Goal: Task Accomplishment & Management: Complete application form

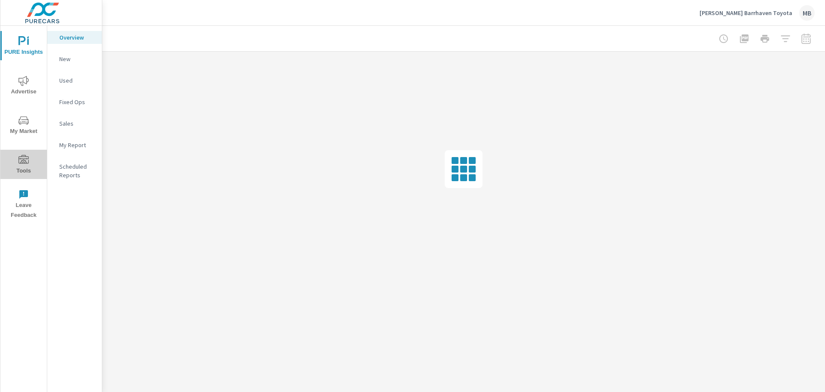
click at [15, 156] on span "Tools" at bounding box center [23, 165] width 41 height 21
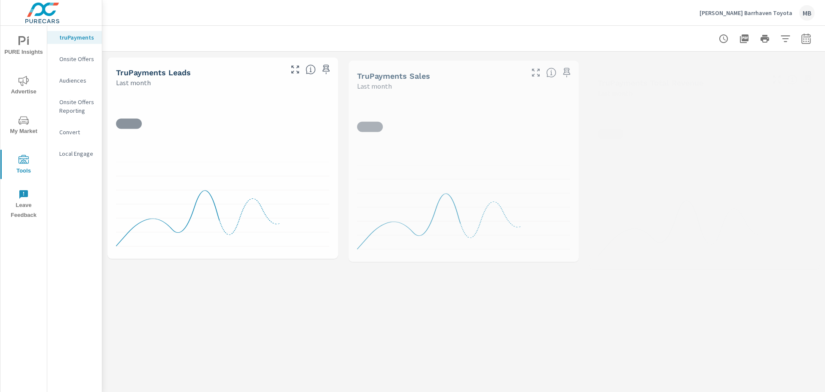
click at [57, 58] on div "Onsite Offers" at bounding box center [74, 58] width 55 height 13
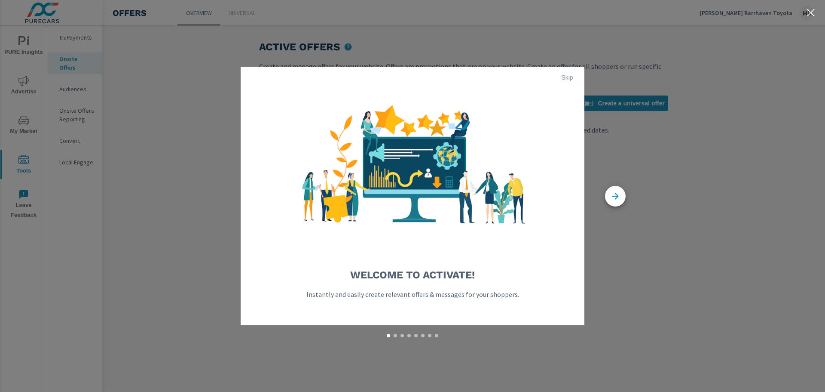
click at [564, 79] on span "Skip" at bounding box center [567, 77] width 21 height 8
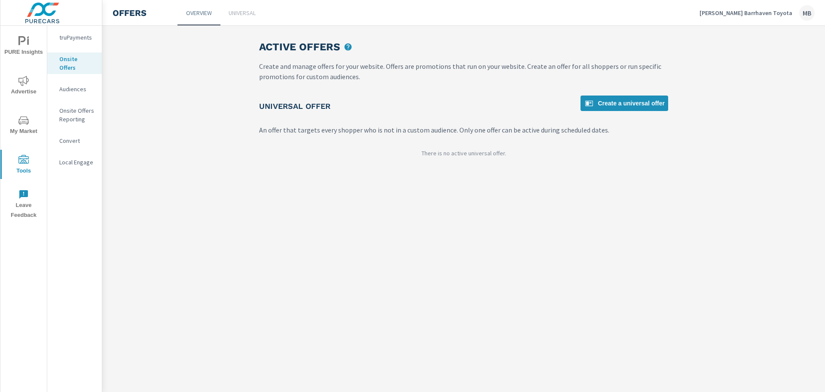
click at [259, 7] on link "Universal" at bounding box center [241, 12] width 43 height 25
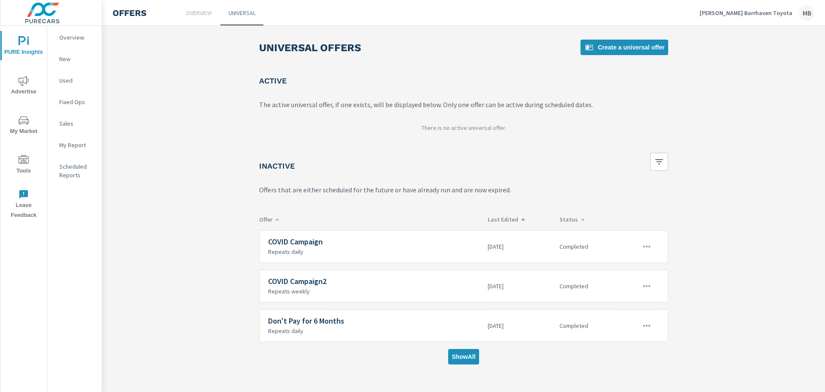
click at [516, 218] on p "Last Edited" at bounding box center [520, 219] width 65 height 8
click at [469, 354] on span "Show All" at bounding box center [464, 356] width 24 height 8
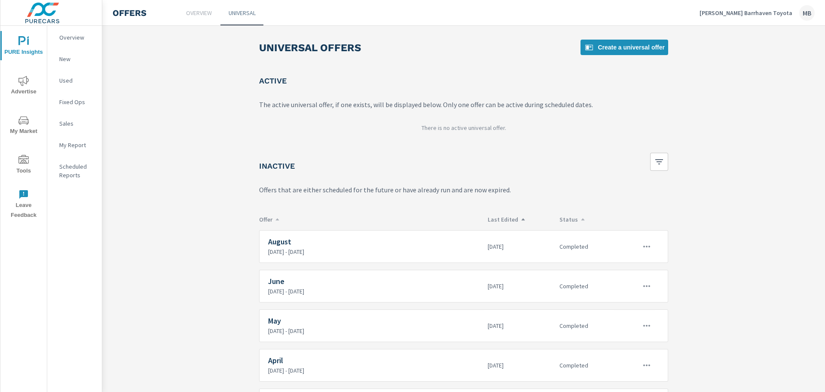
click at [512, 218] on p "Last Edited" at bounding box center [520, 219] width 65 height 8
click at [643, 246] on icon "button" at bounding box center [646, 246] width 7 height 2
click at [625, 287] on div "View Report" at bounding box center [629, 287] width 37 height 10
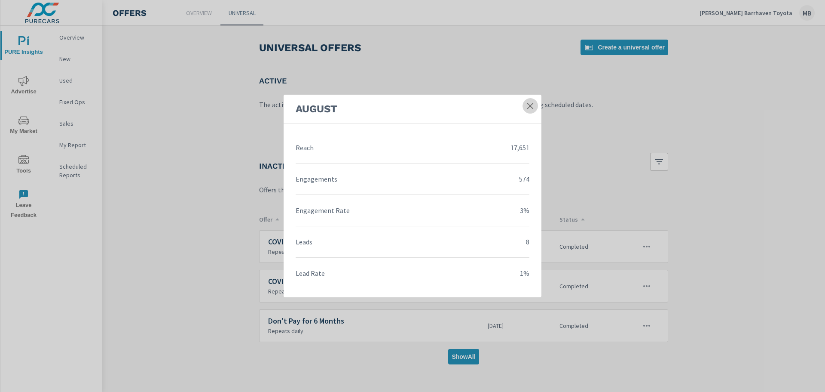
click at [529, 102] on icon at bounding box center [530, 105] width 9 height 9
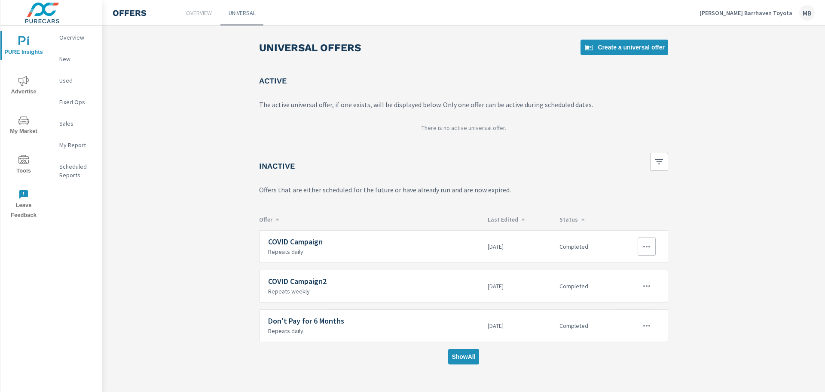
click at [643, 248] on icon "button" at bounding box center [647, 246] width 10 height 10
click at [533, 202] on div at bounding box center [412, 196] width 825 height 392
drag, startPoint x: 464, startPoint y: 358, endPoint x: 464, endPoint y: 350, distance: 8.6
click at [464, 358] on span "Show All" at bounding box center [464, 356] width 24 height 8
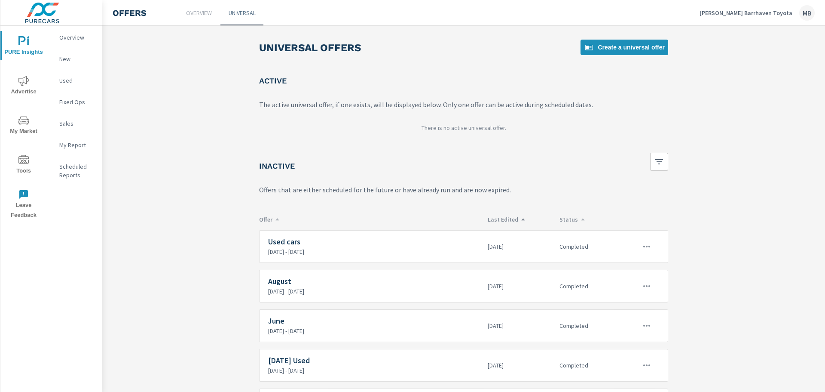
click at [511, 219] on p "Last Edited" at bounding box center [520, 219] width 65 height 8
click at [642, 243] on icon "button" at bounding box center [647, 246] width 10 height 10
click at [637, 267] on link "Edit" at bounding box center [630, 266] width 48 height 21
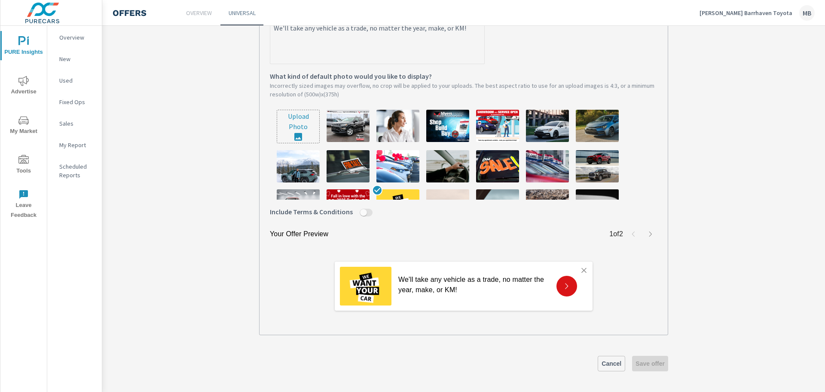
scroll to position [81, 0]
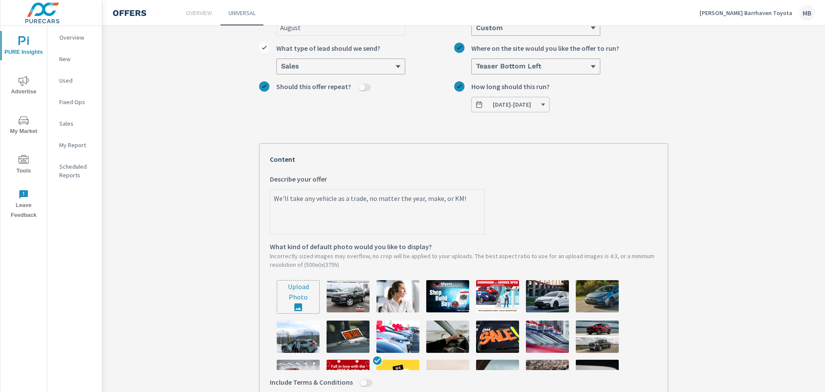
drag, startPoint x: 467, startPoint y: 199, endPoint x: 245, endPoint y: 201, distance: 222.2
click at [245, 201] on section "August August What do you want to call this offer? Custom What kind of offer wo…" at bounding box center [463, 258] width 723 height 606
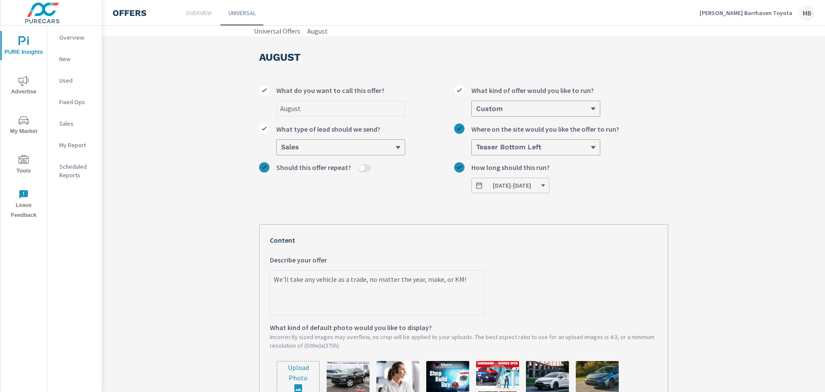
scroll to position [129, 0]
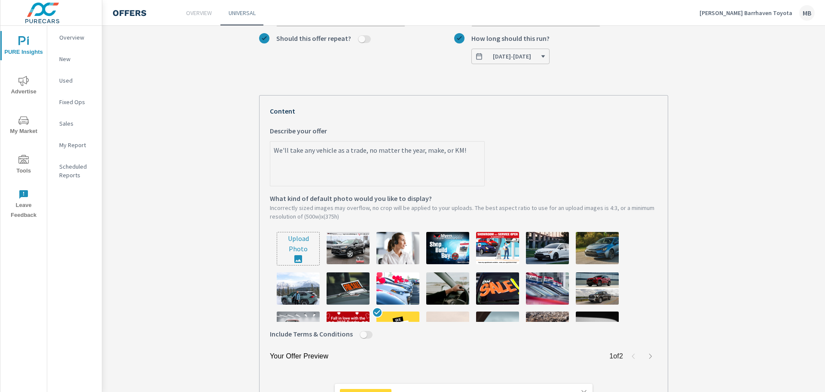
type textarea "x"
click at [30, 153] on button "Tools" at bounding box center [23, 164] width 46 height 29
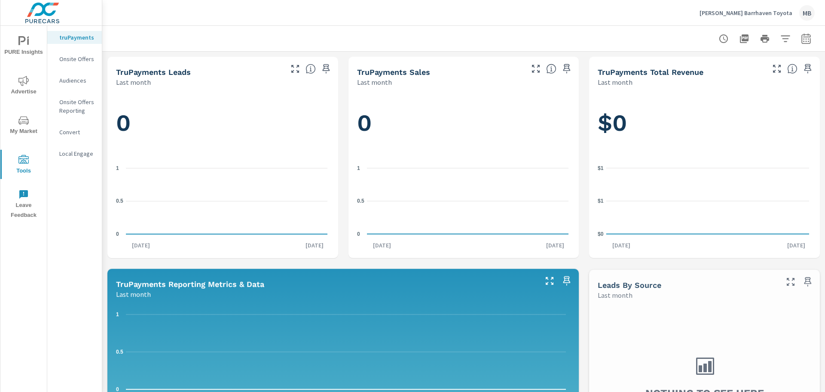
click at [71, 58] on p "Onsite Offers" at bounding box center [77, 59] width 36 height 9
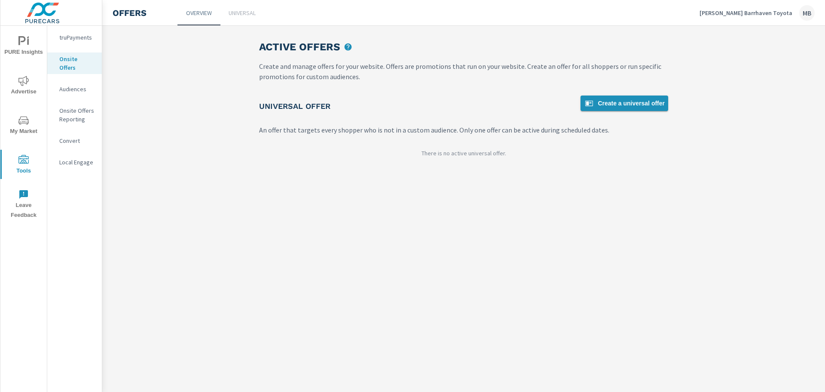
click at [621, 104] on span "Create a universal offer" at bounding box center [624, 103] width 81 height 10
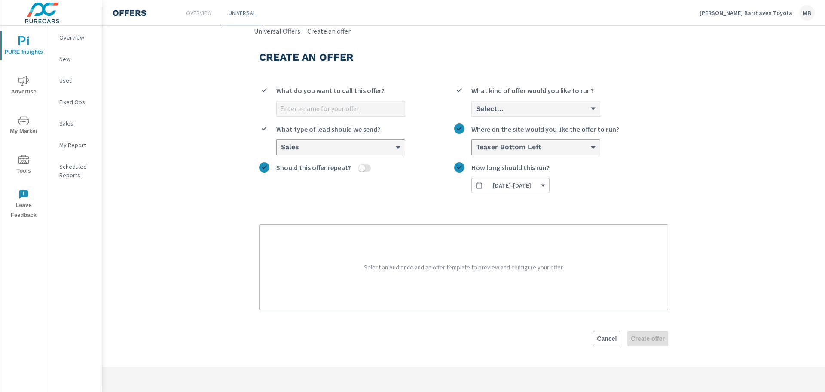
click at [363, 110] on input "What do you want to call this offer?" at bounding box center [341, 108] width 128 height 15
type input "September"
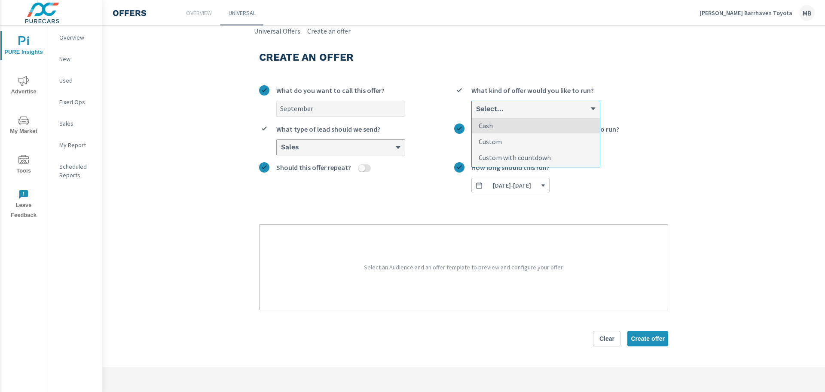
click at [541, 106] on div "Select..." at bounding box center [532, 108] width 115 height 8
click at [476, 106] on input "option Cash focused, 1 of 3. 3 results available. Use Up and Down to choose opt…" at bounding box center [475, 109] width 1 height 8
click at [520, 145] on li "Custom" at bounding box center [536, 142] width 128 height 16
click at [476, 113] on input "option Custom focused, 2 of 3. 3 results available. Use Up and Down to choose o…" at bounding box center [475, 109] width 1 height 8
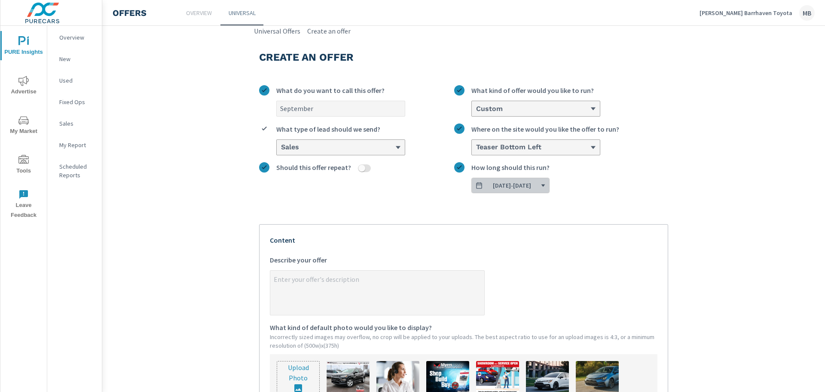
click at [508, 184] on span "09/03/2025 - 09/30/2025" at bounding box center [512, 185] width 38 height 8
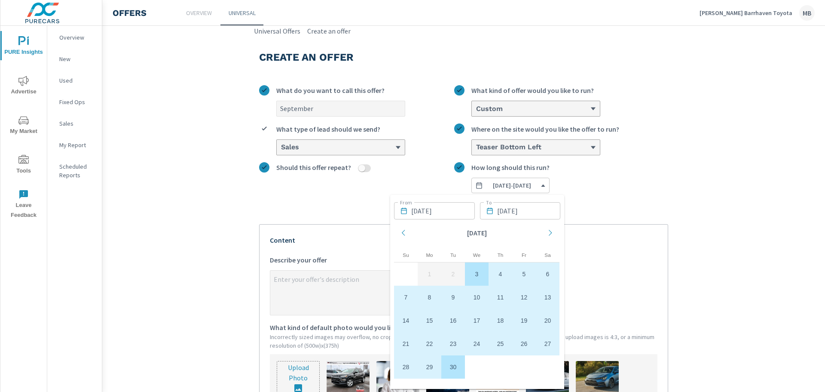
click at [478, 269] on td "3" at bounding box center [477, 273] width 24 height 23
click at [551, 232] on icon "Move forward to switch to the next month." at bounding box center [551, 233] width 8 height 8
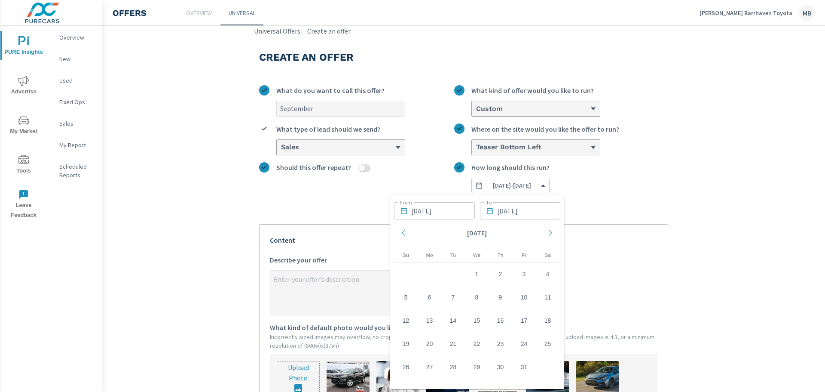
click at [400, 233] on icon "Move backward to switch to the previous month." at bounding box center [404, 233] width 8 height 8
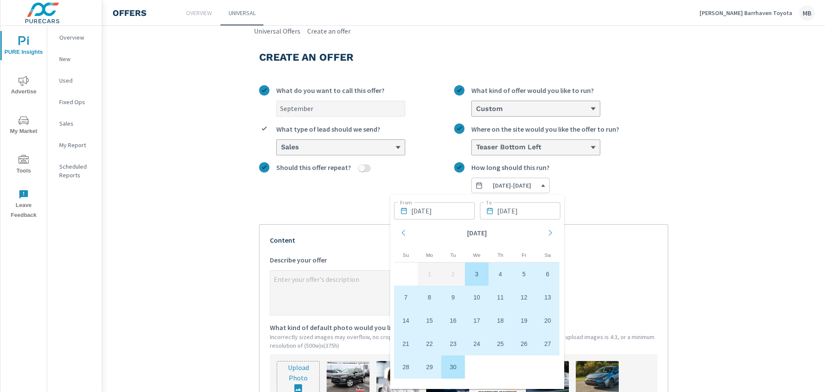
click at [717, 212] on section "Create an offer September What do you want to call this offer? Custom What kind…" at bounding box center [463, 339] width 723 height 606
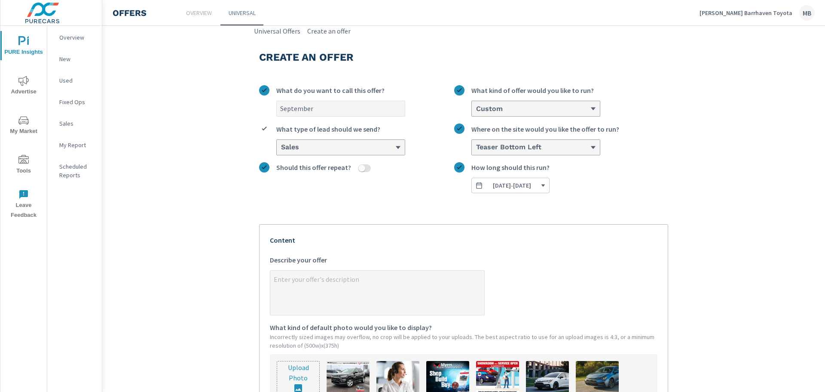
scroll to position [129, 0]
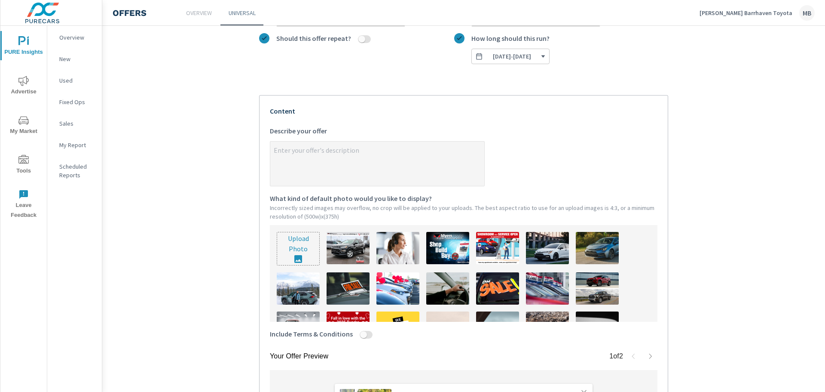
type textarea "x"
click at [369, 153] on textarea "x Describe your offer" at bounding box center [377, 164] width 214 height 43
paste textarea "We'll take any vehicle as a trade, no matter the year, make, or KM!"
type textarea "We'll take any vehicle as a trade, no matter the year, make, or KM!"
type textarea "x"
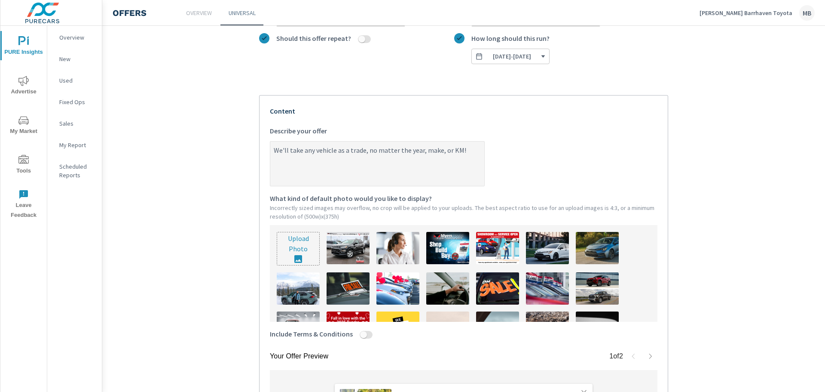
type textarea "We'll take any vehicle as a trade, no matter the year, make, or KM!"
click at [387, 320] on img at bounding box center [398, 327] width 43 height 32
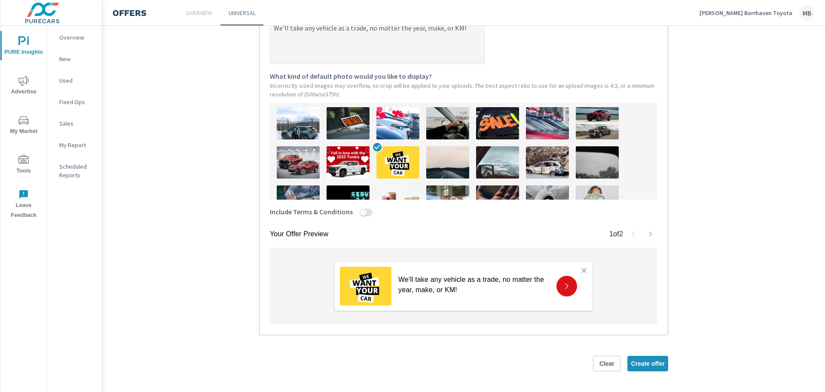
scroll to position [86, 0]
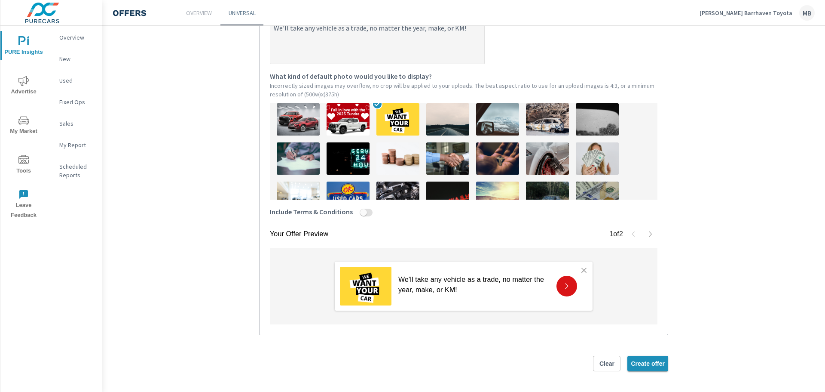
click at [652, 363] on span "Create offer" at bounding box center [648, 363] width 34 height 8
type textarea "x"
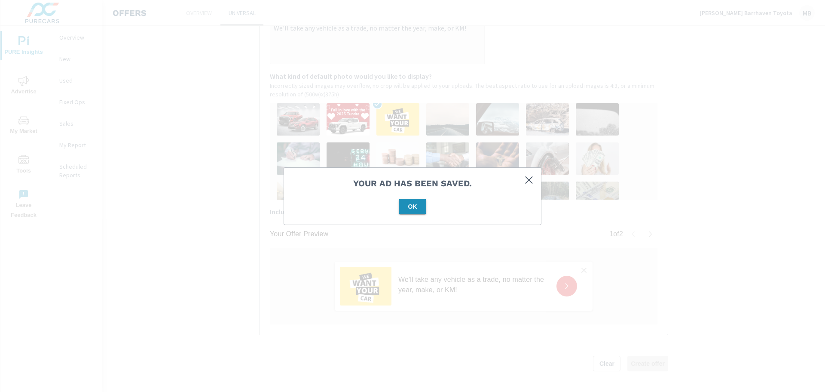
click at [410, 205] on span "OK" at bounding box center [412, 206] width 21 height 8
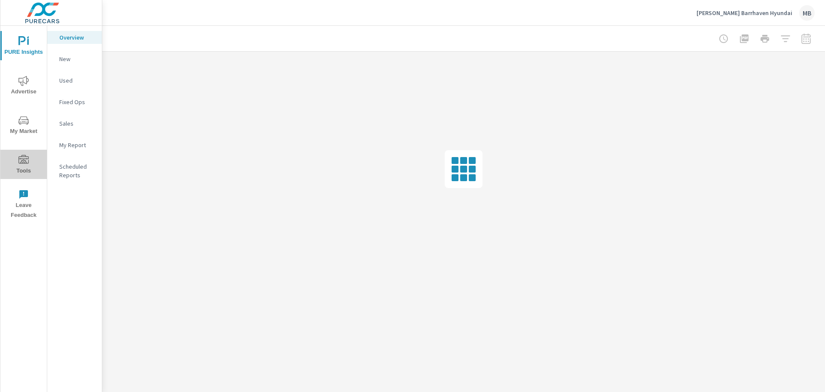
click at [34, 159] on span "Tools" at bounding box center [23, 165] width 41 height 21
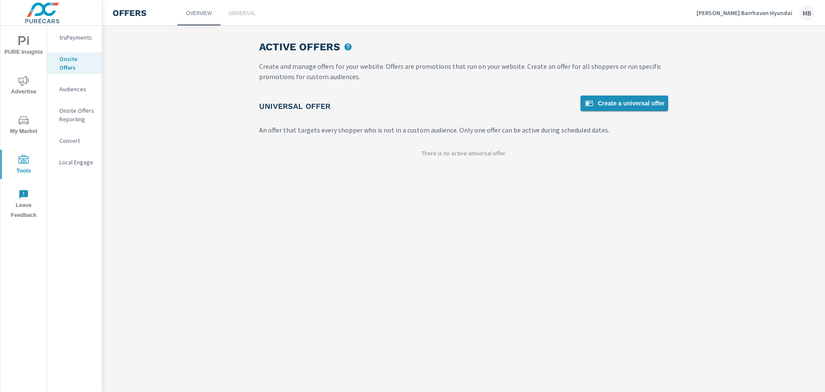
click at [640, 102] on span "Create a universal offer" at bounding box center [624, 103] width 81 height 10
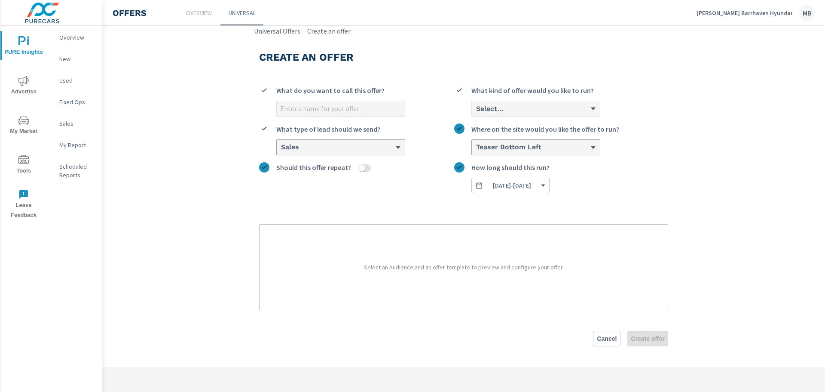
click at [17, 155] on span "Tools" at bounding box center [23, 165] width 41 height 21
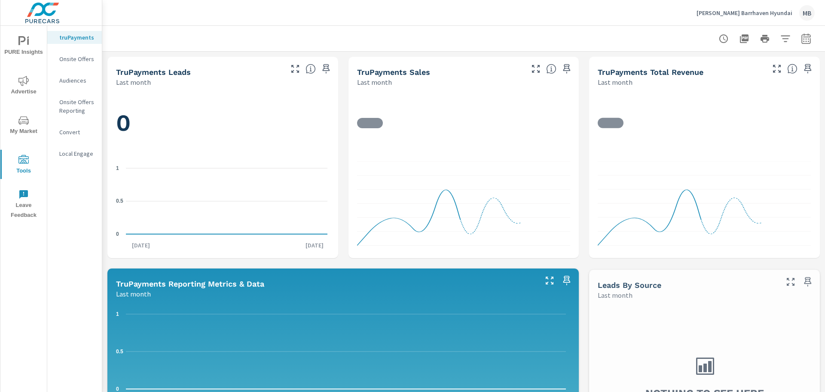
click at [77, 54] on div "Onsite Offers" at bounding box center [74, 58] width 55 height 13
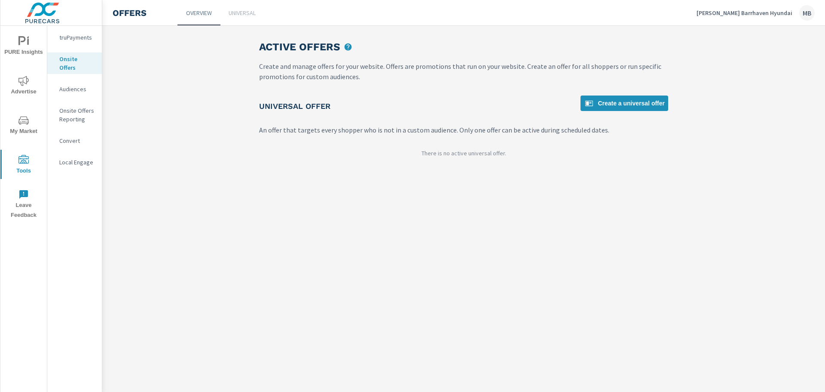
click at [249, 14] on p "Universal" at bounding box center [242, 13] width 27 height 9
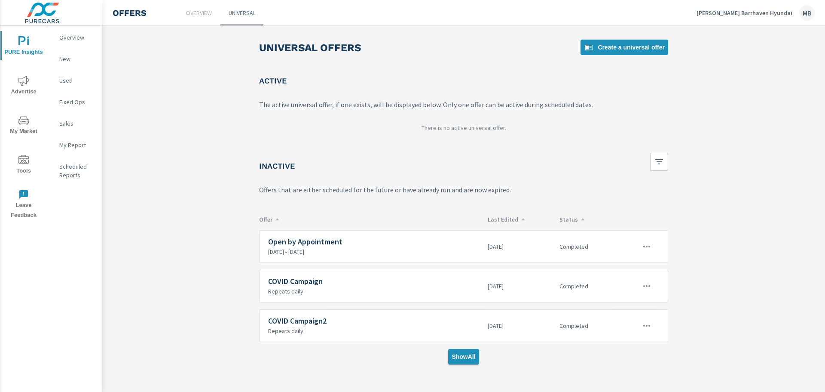
click at [464, 356] on span "Show All" at bounding box center [464, 356] width 24 height 8
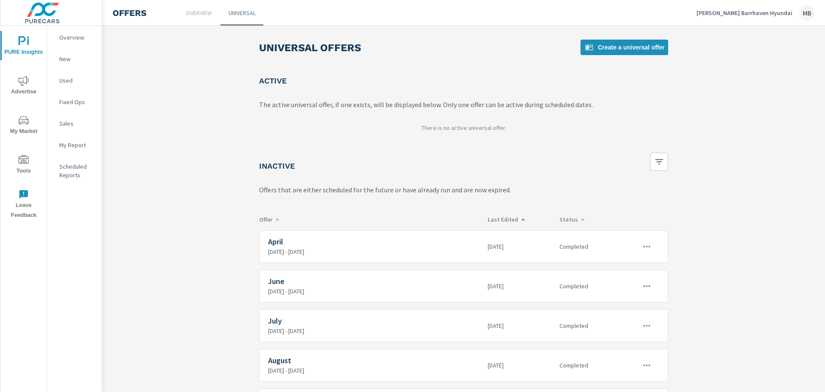
click at [514, 219] on p "Last Edited" at bounding box center [520, 219] width 65 height 8
click at [642, 243] on icon "button" at bounding box center [647, 246] width 10 height 10
click at [636, 269] on link "Edit" at bounding box center [630, 266] width 48 height 21
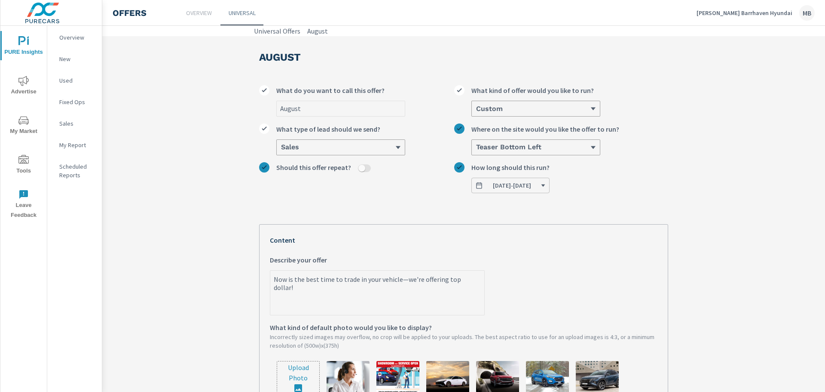
drag, startPoint x: 478, startPoint y: 284, endPoint x: 218, endPoint y: 282, distance: 260.5
click at [218, 282] on section "August August What do you want to call this offer? Custom What kind of offer wo…" at bounding box center [463, 339] width 723 height 606
type textarea "x"
click at [28, 160] on icon "nav menu" at bounding box center [23, 160] width 10 height 10
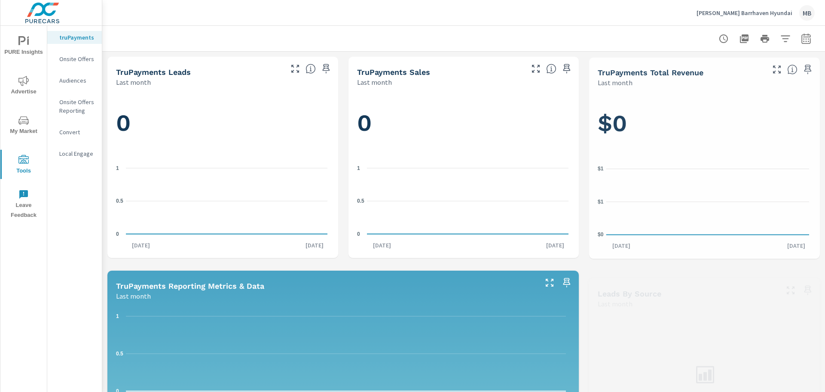
click at [66, 61] on p "Onsite Offers" at bounding box center [77, 59] width 36 height 9
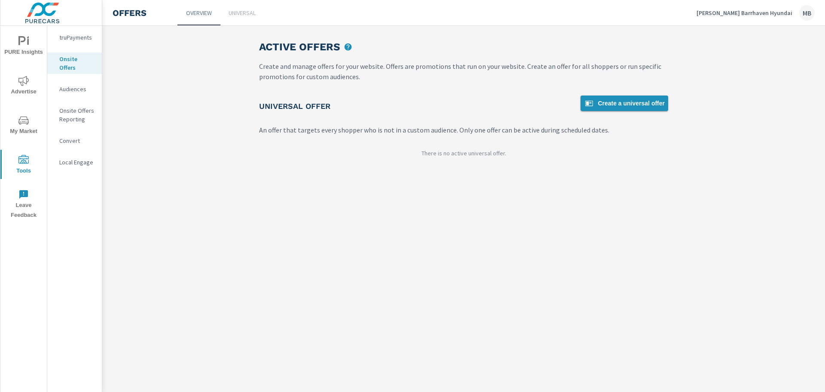
click at [623, 103] on span "Create a universal offer" at bounding box center [624, 103] width 81 height 10
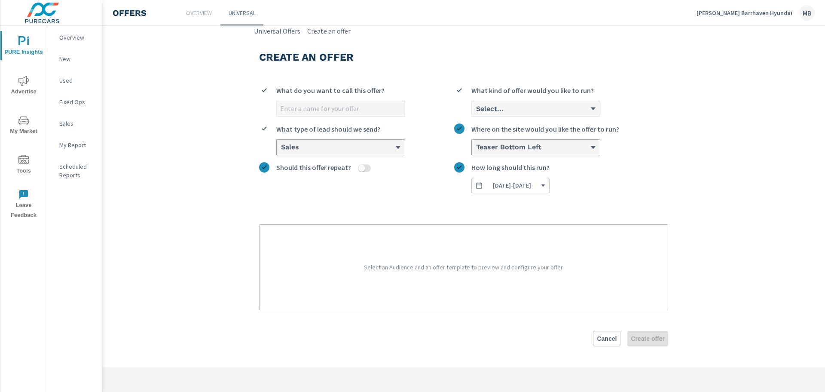
click at [327, 108] on input "What do you want to call this offer?" at bounding box center [341, 108] width 128 height 15
type input "September"
click at [516, 110] on div "Select..." at bounding box center [532, 108] width 115 height 8
click at [476, 110] on input "Select... What kind of offer would you like to run?" at bounding box center [475, 109] width 1 height 8
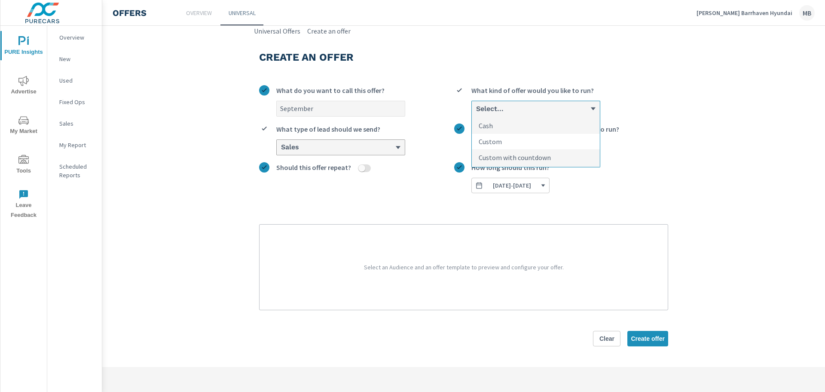
click at [513, 141] on li "Custom" at bounding box center [536, 142] width 128 height 16
click at [476, 113] on input "option Custom focused, 2 of 3. 3 results available. Use Up and Down to choose o…" at bounding box center [475, 109] width 1 height 8
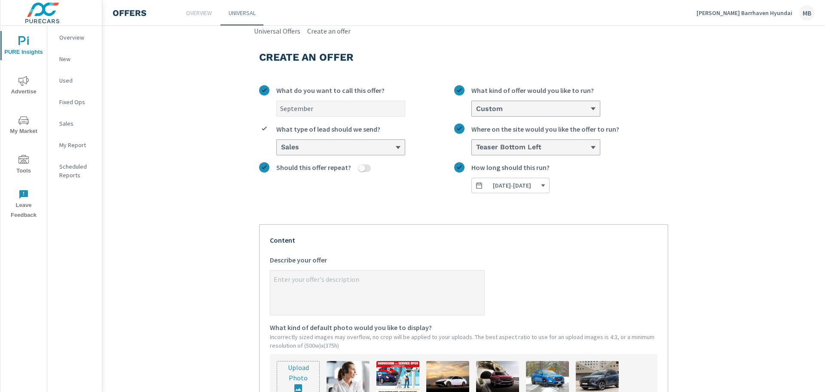
type textarea "x"
click at [372, 293] on textarea "x Describe your offer" at bounding box center [377, 293] width 214 height 43
paste textarea "Now is the best time to trade in your vehicle—we're offering top dollar!"
type textarea "Now is the best time to trade in your vehicle—we're offering top dollar!"
type textarea "x"
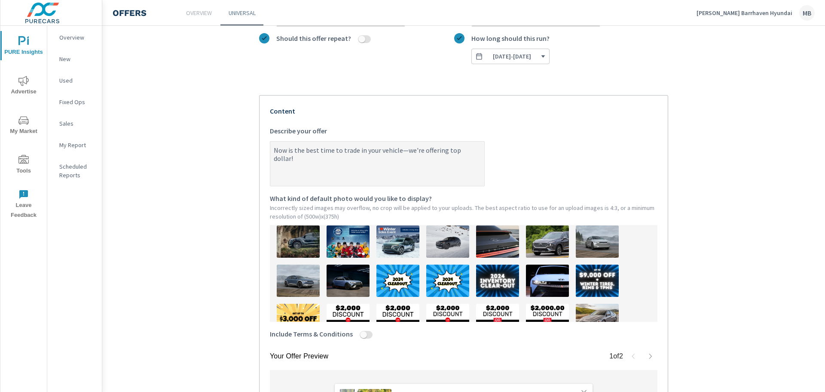
scroll to position [172, 0]
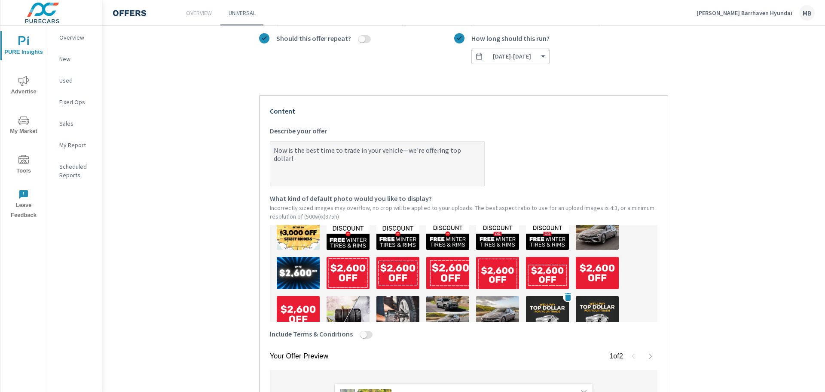
type textarea "Now is the best time to trade in your vehicle—we're offering top dollar!"
click at [539, 309] on img at bounding box center [547, 312] width 43 height 32
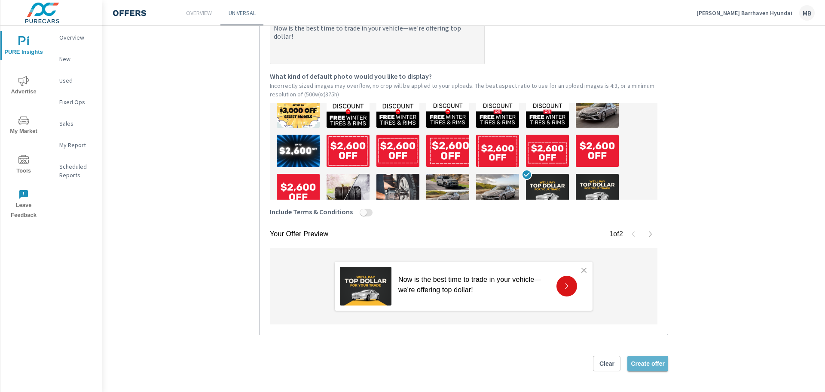
click at [651, 361] on span "Create offer" at bounding box center [648, 363] width 34 height 8
type textarea "x"
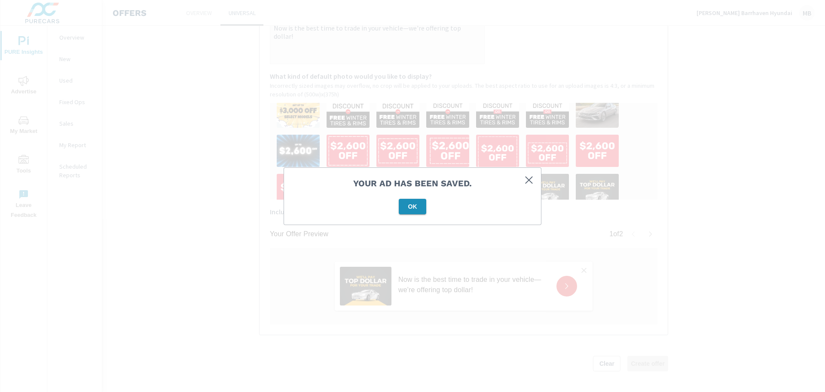
click at [416, 205] on span "OK" at bounding box center [412, 206] width 21 height 8
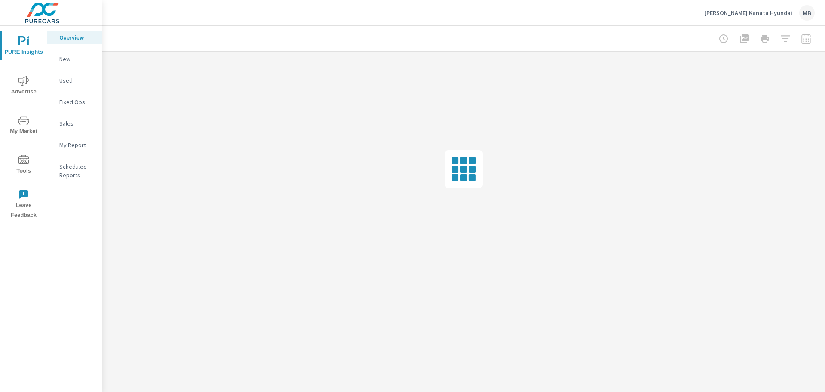
click at [29, 161] on span "Tools" at bounding box center [23, 165] width 41 height 21
click at [71, 64] on div "Onsite Offers" at bounding box center [74, 58] width 55 height 13
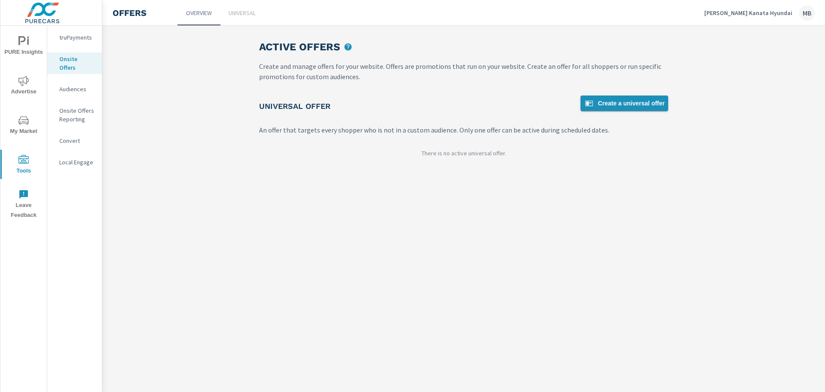
click at [613, 104] on span "Create a universal offer" at bounding box center [624, 103] width 81 height 10
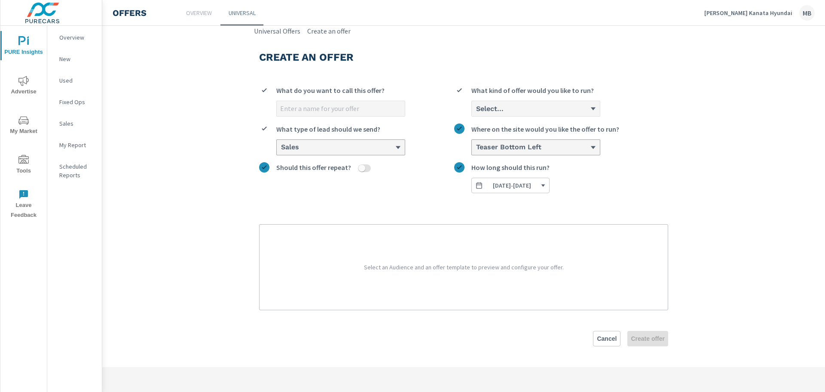
click at [358, 104] on input "What do you want to call this offer?" at bounding box center [341, 108] width 128 height 15
type input "September"
click at [533, 112] on div "Select..." at bounding box center [532, 108] width 115 height 8
click at [476, 112] on input "Select... What kind of offer would you like to run?" at bounding box center [475, 109] width 1 height 8
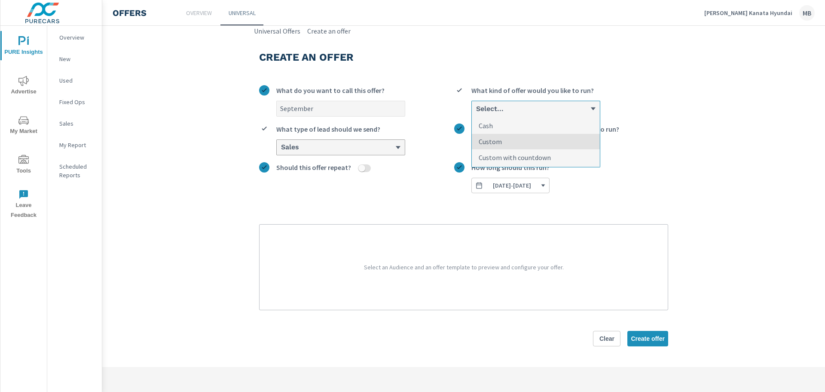
click at [526, 138] on li "Custom" at bounding box center [536, 142] width 128 height 16
click at [476, 113] on input "option Custom focused, 2 of 3. 3 results available. Use Up and Down to choose o…" at bounding box center [475, 109] width 1 height 8
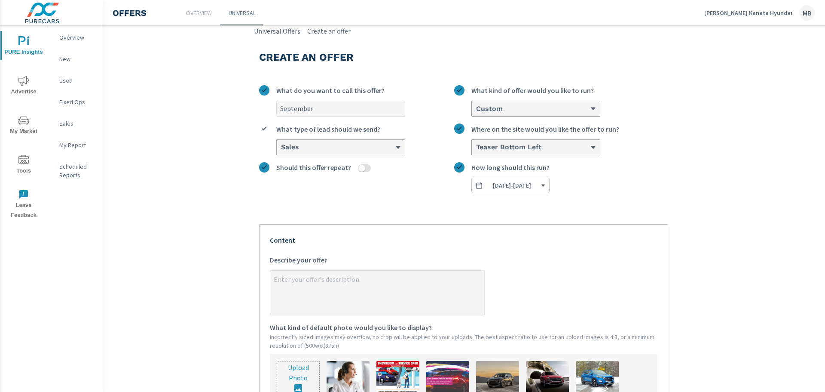
type textarea "x"
click at [309, 284] on textarea "x Describe your offer" at bounding box center [377, 293] width 214 height 43
paste textarea "Now is the best time to trade in your vehicle—we're offering top dollar!"
type textarea "Now is the best time to trade in your vehicle—we're offering top dollar!"
type textarea "x"
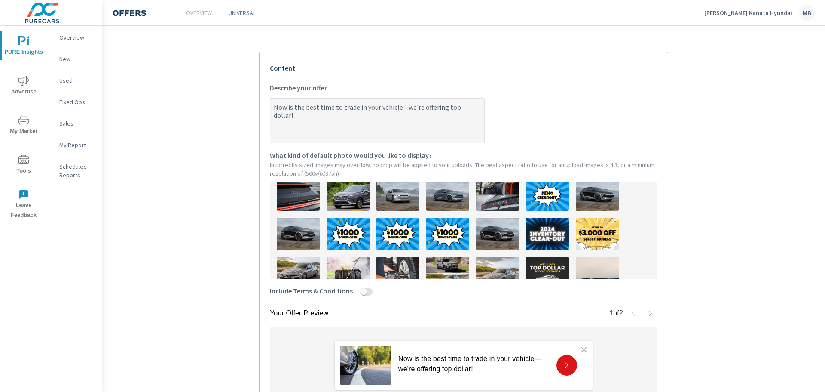
scroll to position [172, 0]
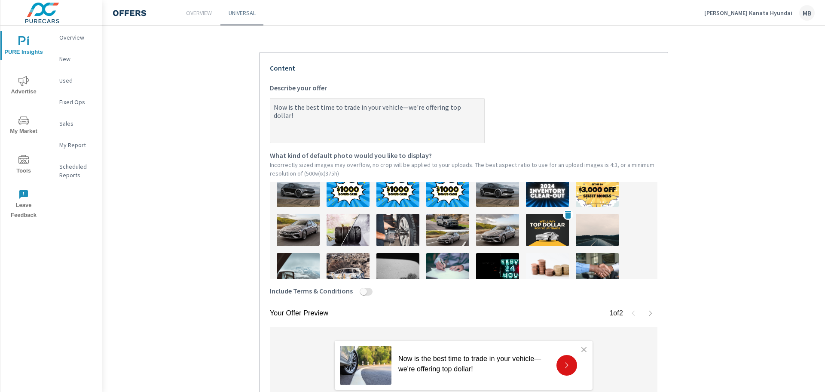
type textarea "Now is the best time to trade in your vehicle—we're offering top dollar!"
click at [537, 240] on img at bounding box center [547, 230] width 43 height 32
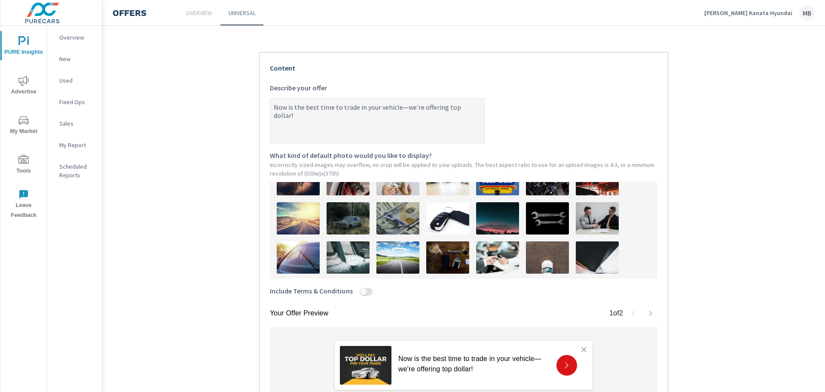
scroll to position [253, 0]
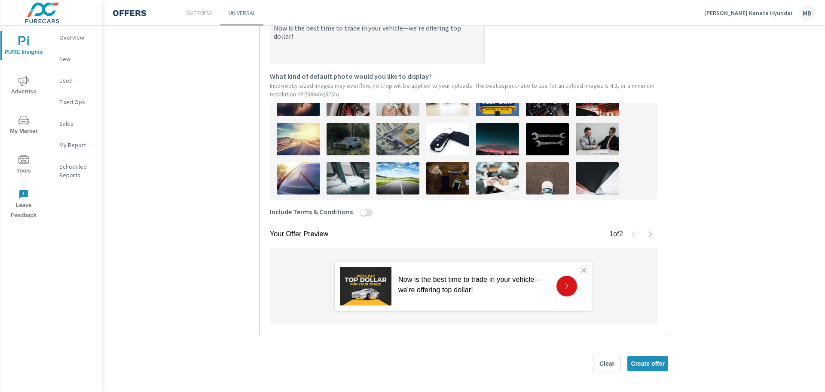
click at [646, 357] on button "Create offer" at bounding box center [648, 362] width 41 height 15
type textarea "x"
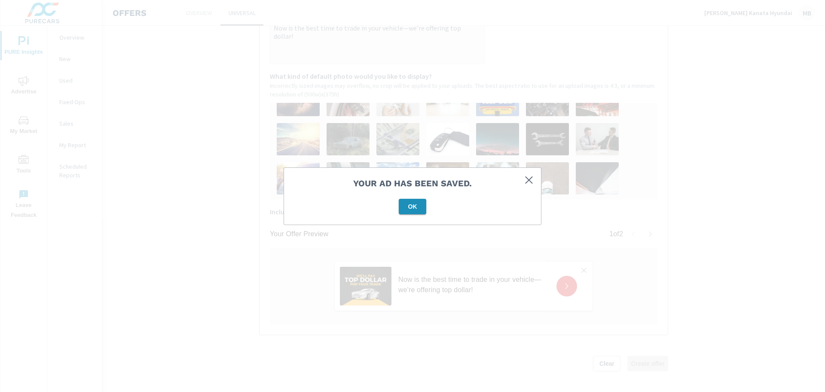
click at [408, 210] on span "OK" at bounding box center [412, 206] width 21 height 8
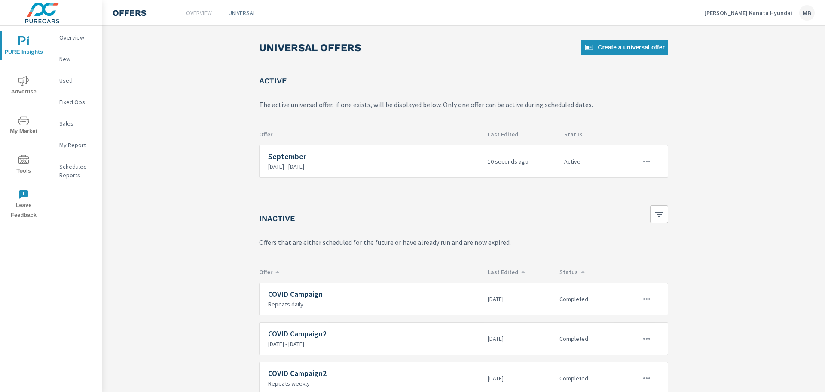
click at [773, 12] on p "Myers Kanata Hyundai" at bounding box center [748, 13] width 88 height 8
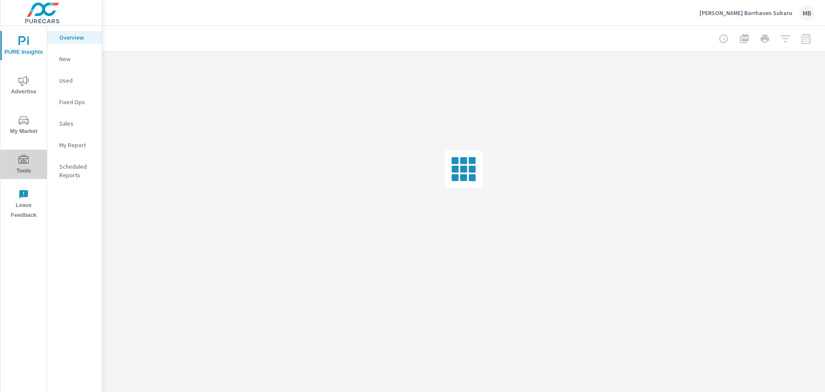
click at [21, 152] on button "Tools" at bounding box center [23, 164] width 46 height 29
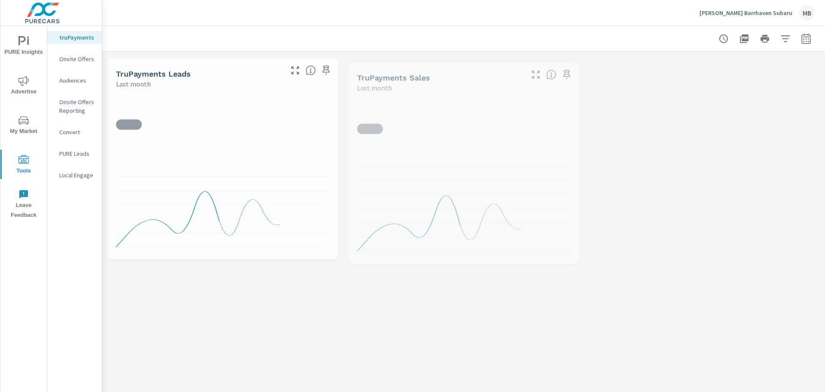
click at [69, 58] on p "Onsite Offers" at bounding box center [77, 59] width 36 height 9
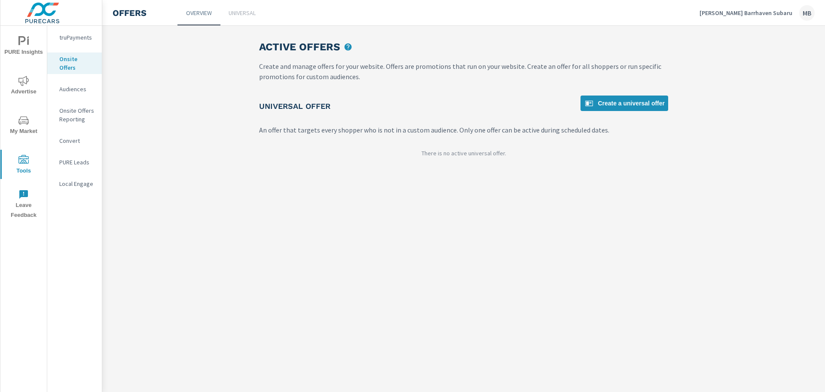
click at [247, 18] on link "Universal" at bounding box center [241, 12] width 43 height 25
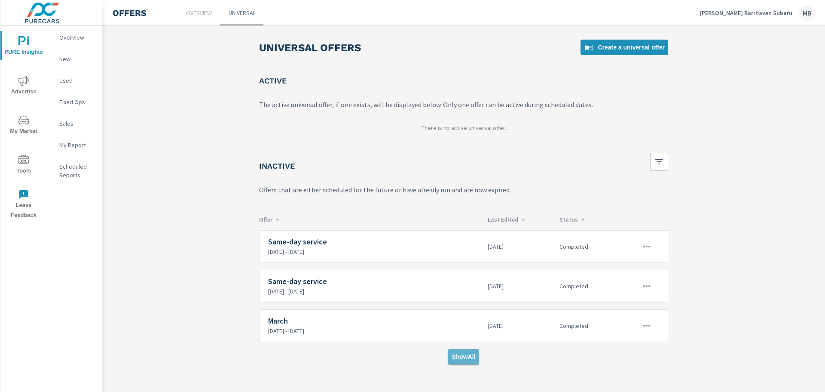
click at [459, 354] on span "Show All" at bounding box center [464, 356] width 24 height 8
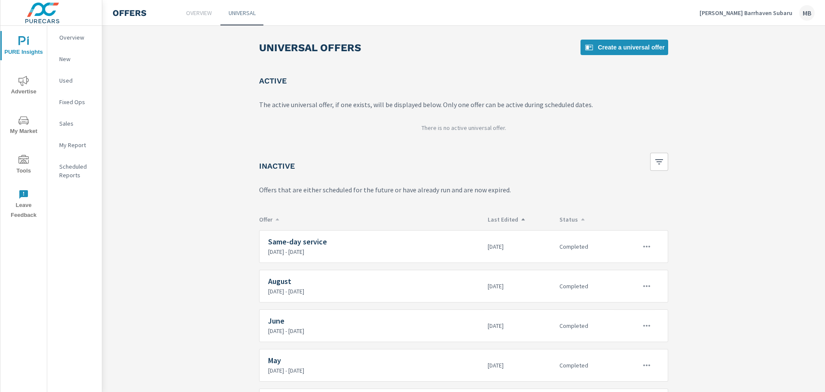
click at [512, 218] on p "Last Edited" at bounding box center [520, 219] width 65 height 8
click at [642, 241] on icon "button" at bounding box center [647, 246] width 10 height 10
click at [634, 268] on link "Edit" at bounding box center [630, 266] width 48 height 21
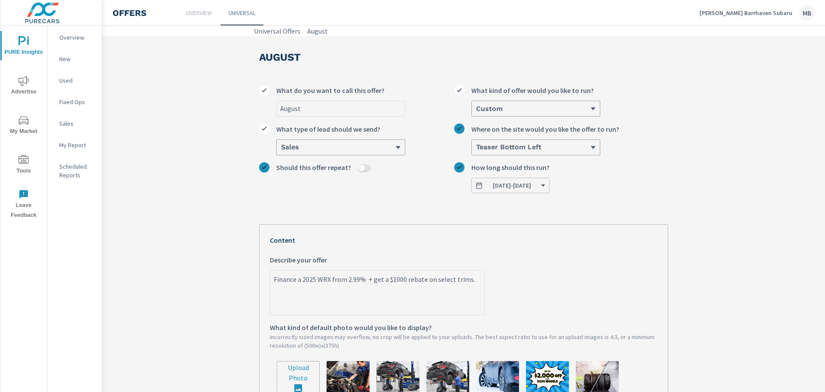
click at [756, 15] on p "Myers Barrhaven Subaru" at bounding box center [746, 13] width 93 height 8
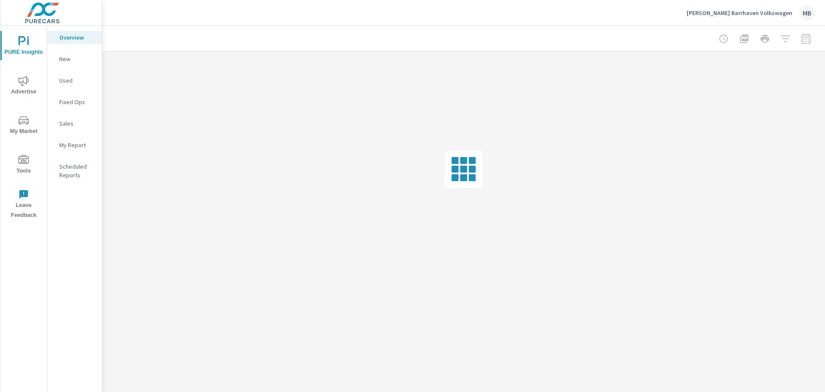
click at [31, 166] on span "Tools" at bounding box center [23, 165] width 41 height 21
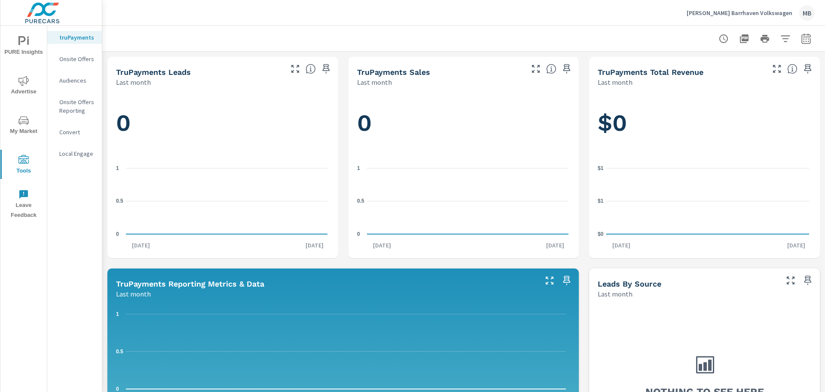
click at [65, 55] on p "Onsite Offers" at bounding box center [77, 59] width 36 height 9
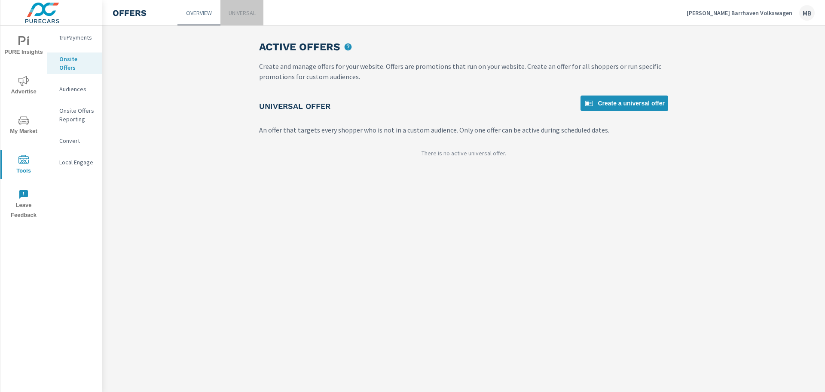
click at [260, 13] on link "Universal" at bounding box center [241, 12] width 43 height 25
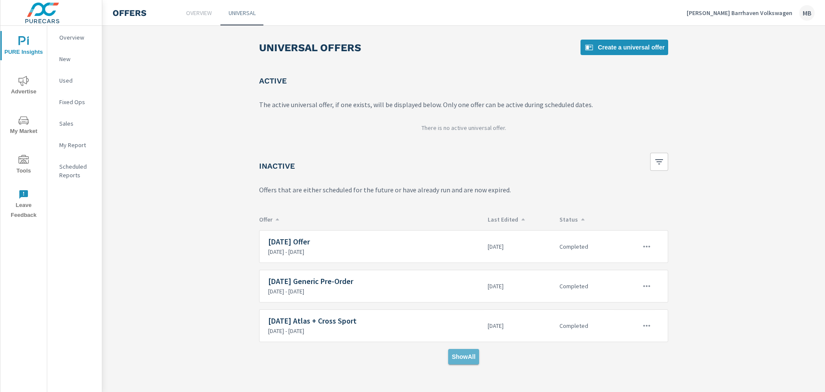
click at [470, 358] on span "Show All" at bounding box center [464, 356] width 24 height 8
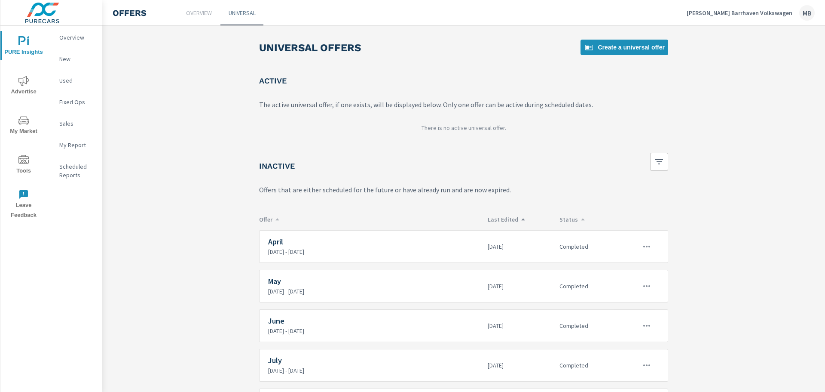
click at [505, 220] on p "Last Edited" at bounding box center [520, 219] width 65 height 8
click at [646, 245] on icon "button" at bounding box center [647, 246] width 10 height 10
click at [636, 264] on link "Edit" at bounding box center [630, 266] width 48 height 21
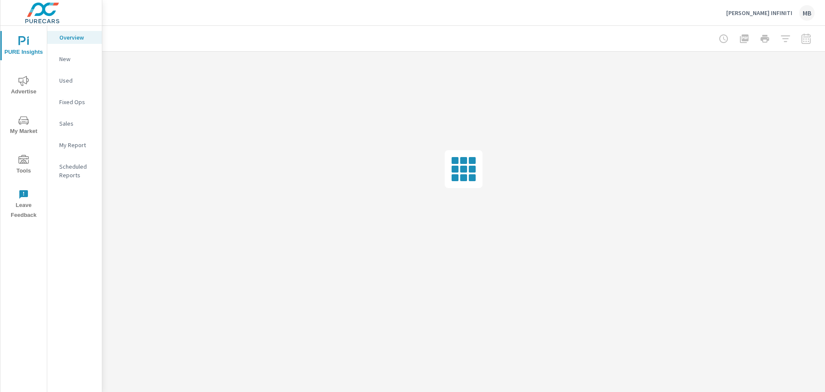
click at [18, 161] on span "Tools" at bounding box center [23, 165] width 41 height 21
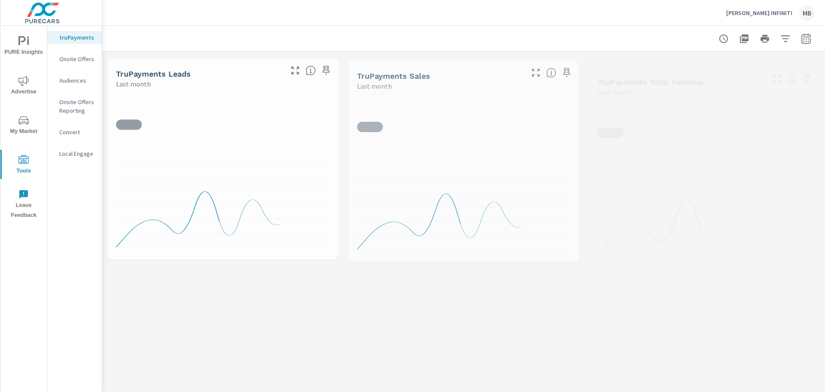
click at [59, 54] on div "Onsite Offers" at bounding box center [74, 58] width 55 height 13
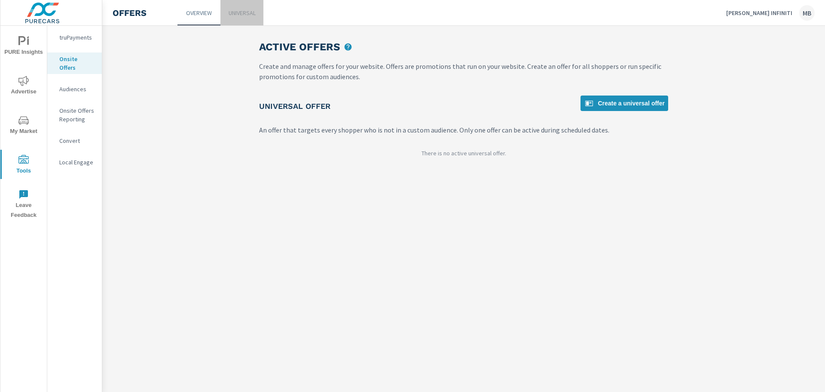
click at [242, 24] on link "Universal" at bounding box center [241, 12] width 43 height 25
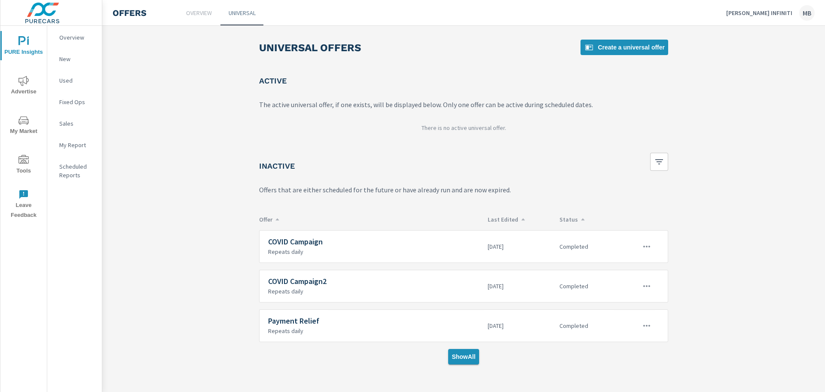
click at [473, 357] on span "Show All" at bounding box center [464, 356] width 24 height 8
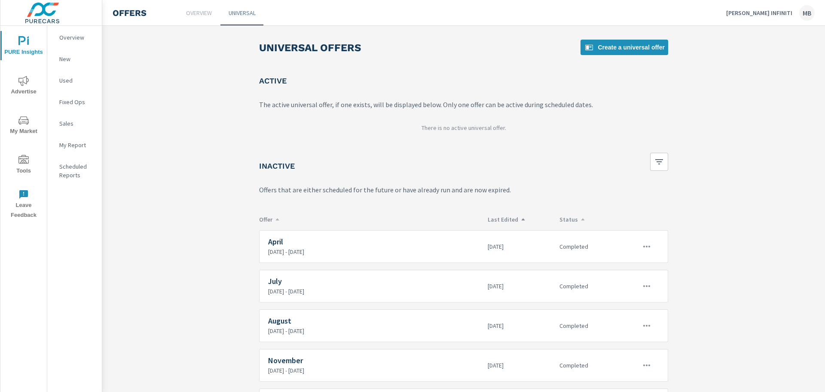
click at [505, 217] on p "Last Edited" at bounding box center [520, 219] width 65 height 8
click at [638, 246] on button "button" at bounding box center [647, 246] width 18 height 18
click at [644, 267] on link "Edit" at bounding box center [630, 266] width 48 height 21
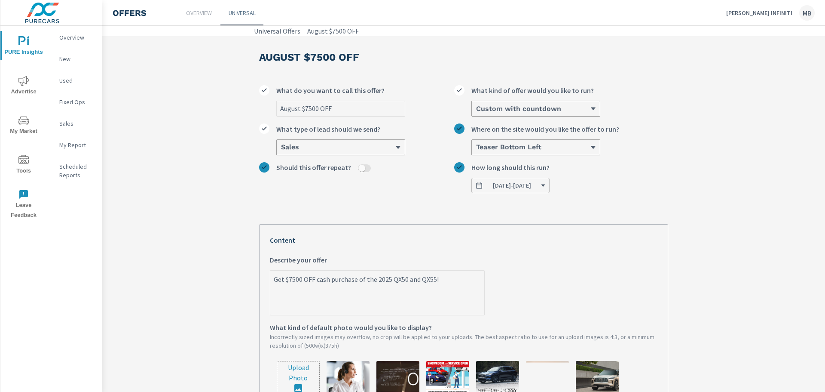
scroll to position [43, 0]
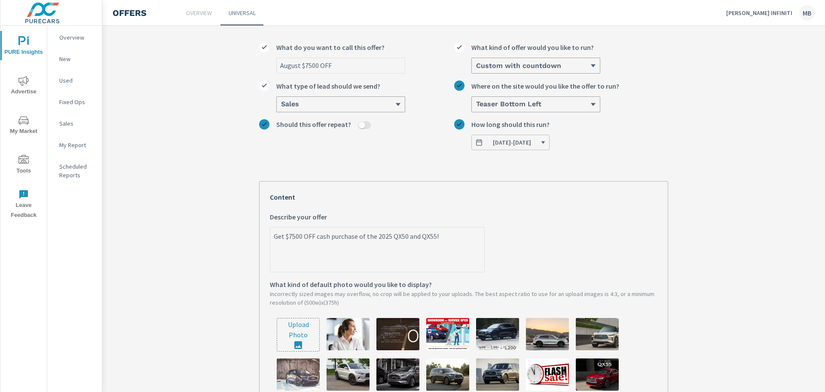
drag, startPoint x: 451, startPoint y: 237, endPoint x: 249, endPoint y: 244, distance: 202.1
click at [249, 244] on div "August $7500 OFF August $7500 OFF What do you want to call this offer? Custom w…" at bounding box center [464, 299] width 430 height 612
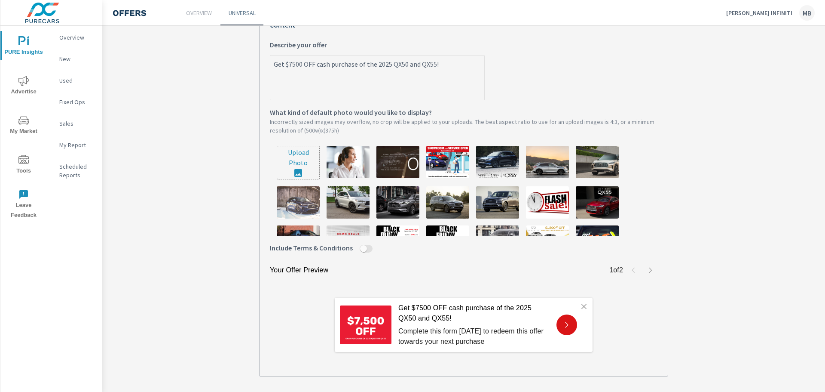
scroll to position [86, 0]
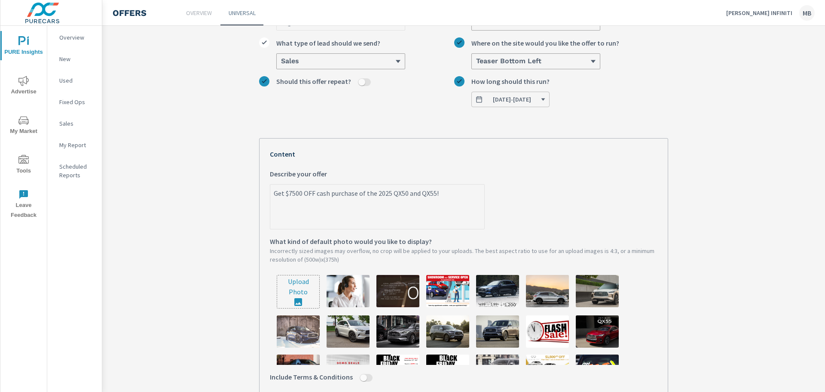
type textarea "x"
click at [19, 159] on icon "nav menu" at bounding box center [23, 160] width 10 height 10
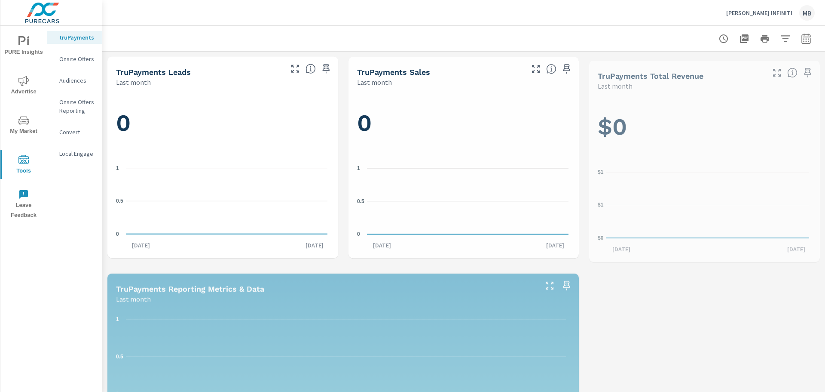
click at [76, 58] on p "Onsite Offers" at bounding box center [77, 59] width 36 height 9
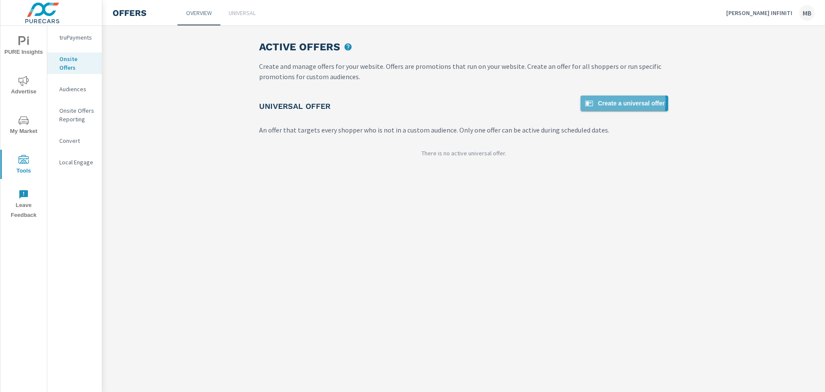
click at [600, 101] on span "Create a universal offer" at bounding box center [624, 103] width 81 height 10
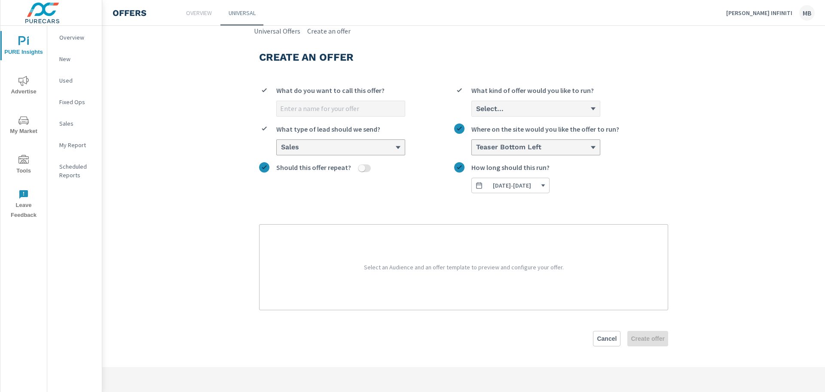
click at [335, 110] on input "What do you want to call this offer?" at bounding box center [341, 108] width 128 height 15
type input "September"
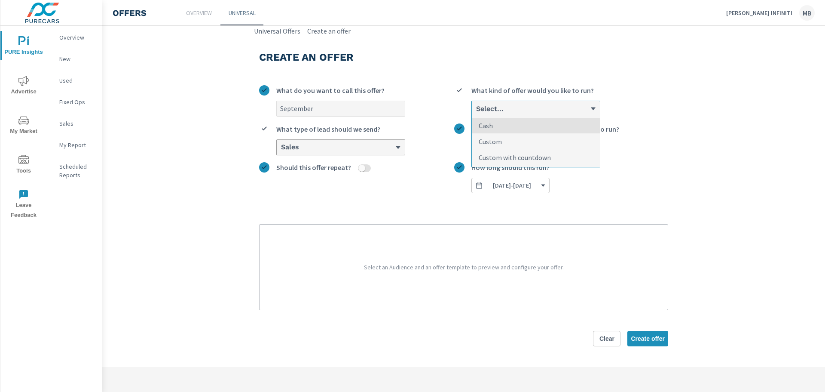
click at [524, 105] on div "Select..." at bounding box center [532, 108] width 115 height 8
click at [476, 105] on input "option Cash focused, 1 of 3. 3 results available. Use Up and Down to choose opt…" at bounding box center [475, 109] width 1 height 8
click at [524, 158] on p "Custom with countdown" at bounding box center [515, 157] width 72 height 10
click at [476, 113] on input "option Custom with countdown focused, 3 of 3. 3 results available. Use Up and D…" at bounding box center [475, 109] width 1 height 8
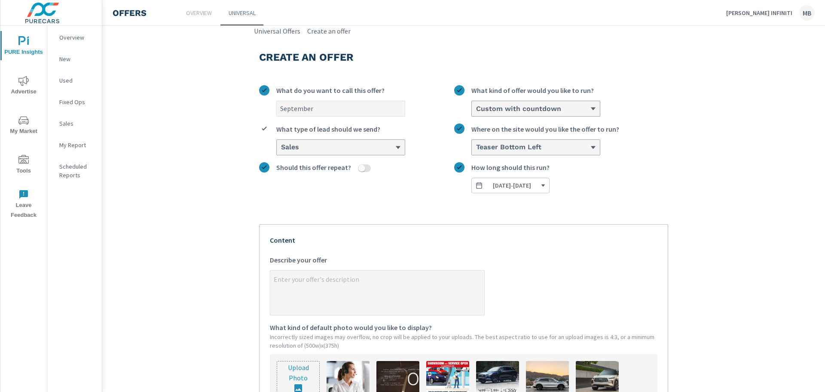
type textarea "x"
click at [370, 283] on textarea "x Describe your offer" at bounding box center [377, 293] width 214 height 43
paste textarea "Get $7500 OFF cash purchase of the 2025 QX50 and QX55!"
type textarea "Get $7500 OFF cash purchase of the 2025 QX50 and QX55!"
type textarea "x"
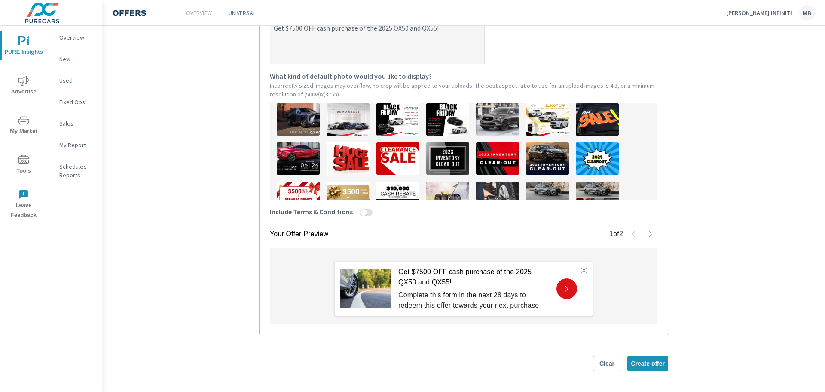
scroll to position [129, 0]
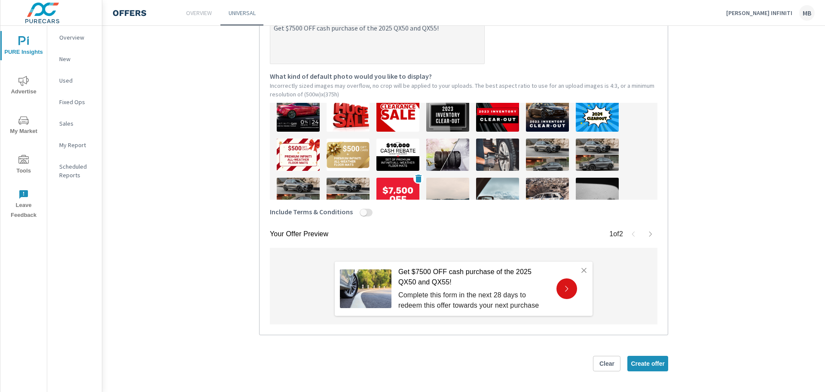
type textarea "Get $7500 OFF cash purchase of the 2025 QX50 and QX55!"
click at [387, 187] on img at bounding box center [398, 194] width 43 height 32
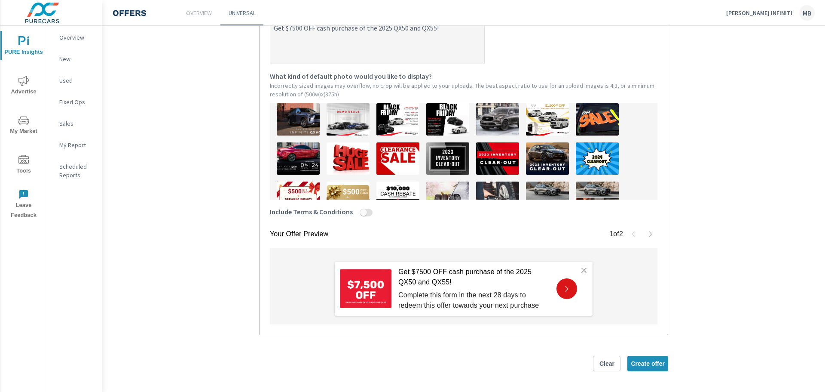
type textarea "x"
click at [288, 29] on textarea "Get $7500 OFF cash purchase of the 2025 QX50 and QX55!" at bounding box center [377, 42] width 214 height 43
type textarea "Get $7,500 OFF cash purchase of the 2025 QX50 and QX55!"
type textarea "x"
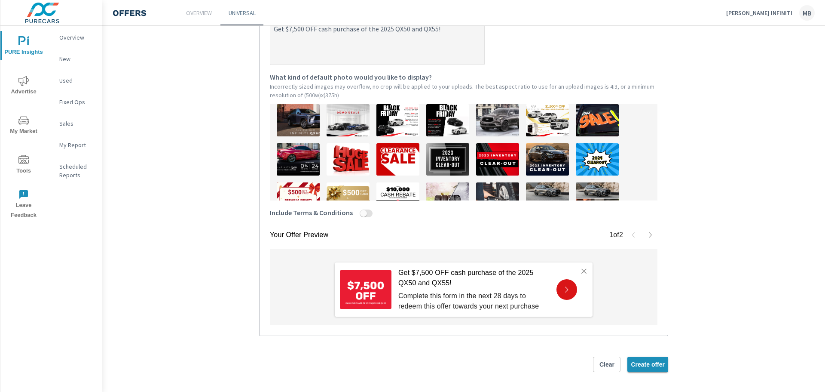
type textarea "Get $7,500 OFF cash purchase of the 2025 QX50 and QX55!"
click at [656, 366] on span "Create offer" at bounding box center [648, 364] width 34 height 8
type textarea "x"
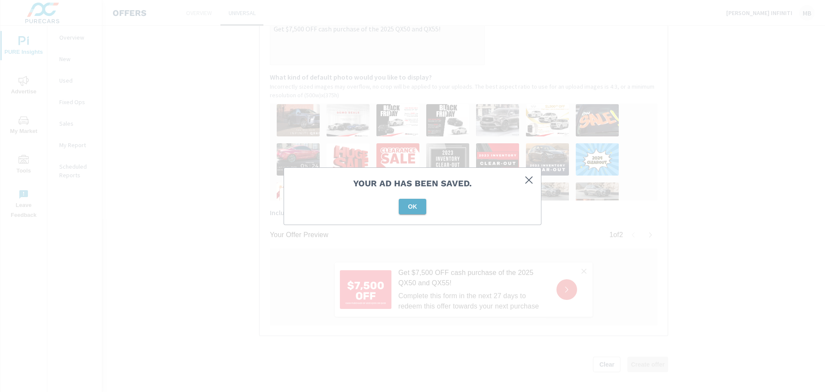
click at [415, 206] on span "OK" at bounding box center [412, 206] width 21 height 8
